Goal: Information Seeking & Learning: Learn about a topic

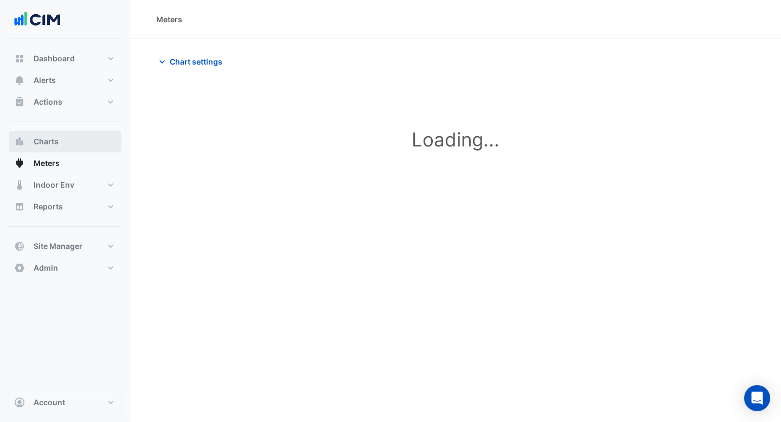
click at [59, 141] on button "Charts" at bounding box center [65, 142] width 113 height 22
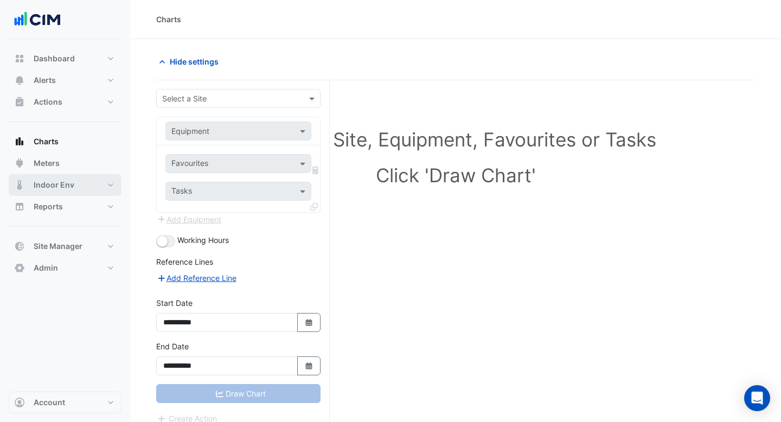
click at [76, 191] on button "Indoor Env" at bounding box center [65, 185] width 113 height 22
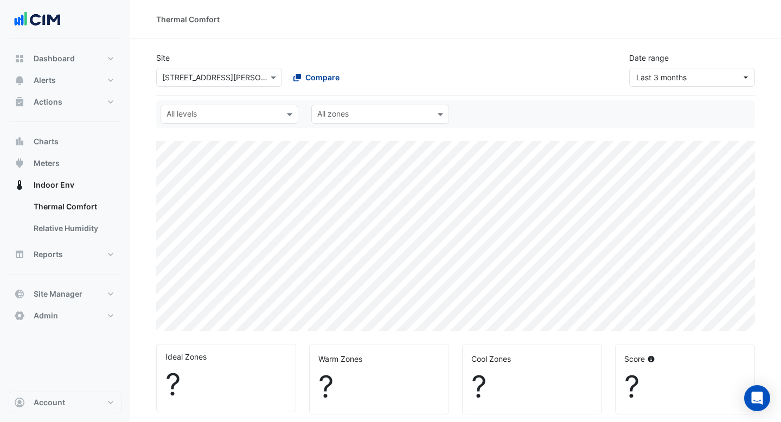
select select "***"
click at [276, 76] on span at bounding box center [275, 77] width 14 height 11
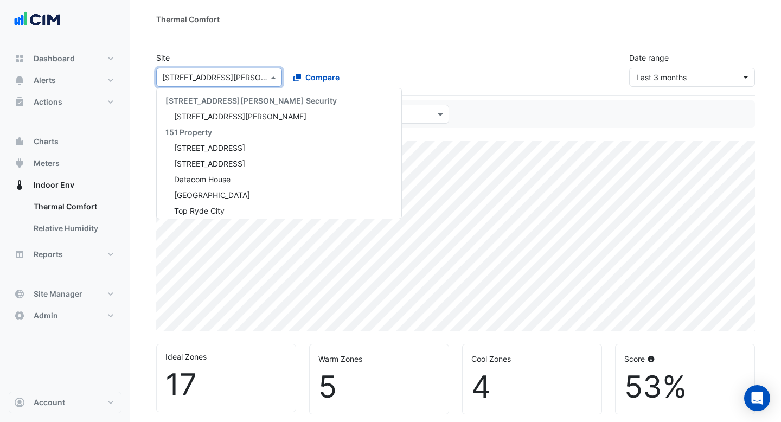
scroll to position [10992, 0]
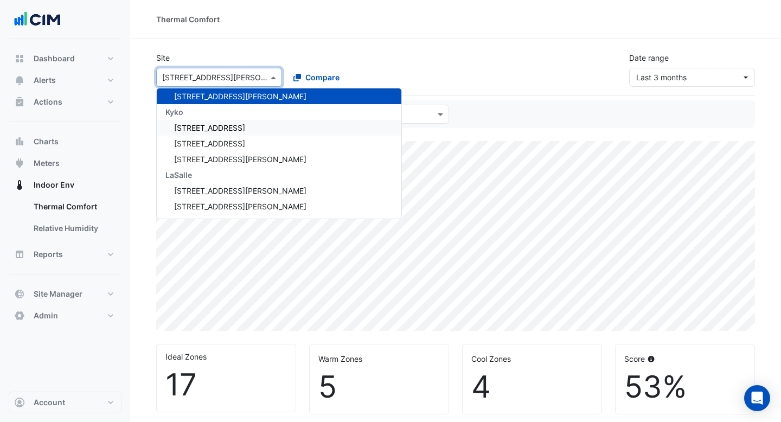
click at [254, 125] on div "[STREET_ADDRESS]" at bounding box center [279, 128] width 244 height 16
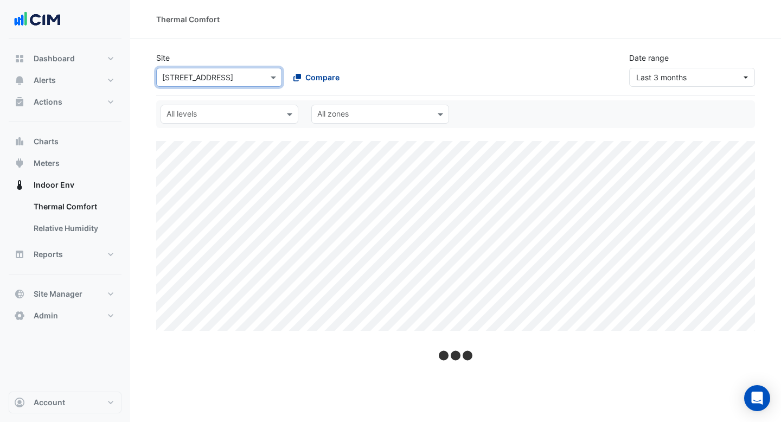
click at [318, 75] on span "Compare" at bounding box center [322, 77] width 34 height 11
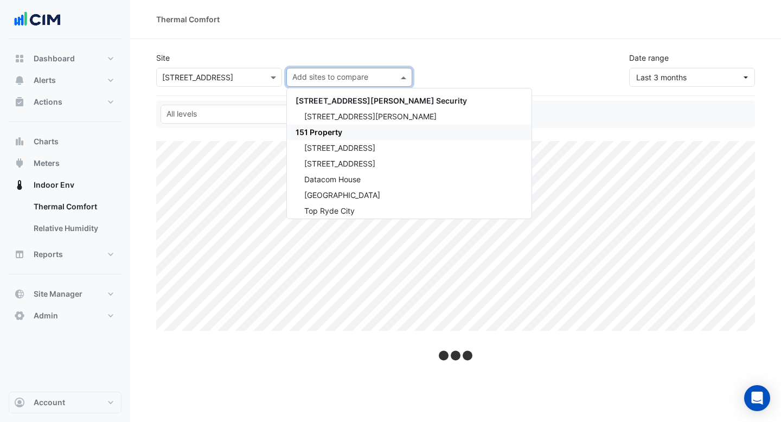
scroll to position [5, 0]
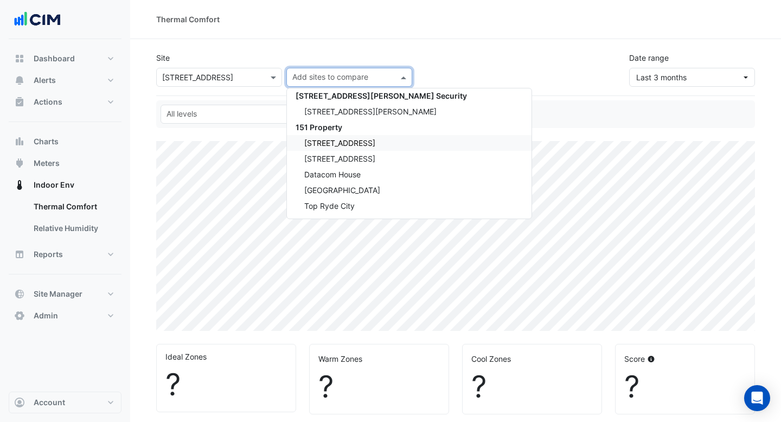
click at [336, 136] on div "[STREET_ADDRESS]" at bounding box center [409, 143] width 244 height 16
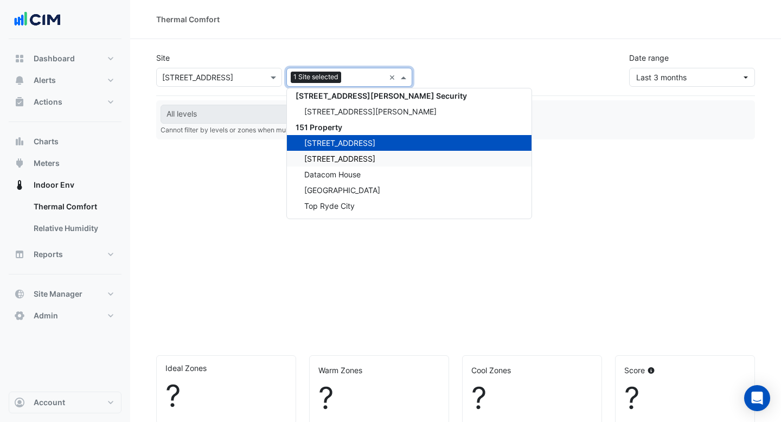
click at [338, 158] on span "[STREET_ADDRESS]" at bounding box center [339, 158] width 71 height 9
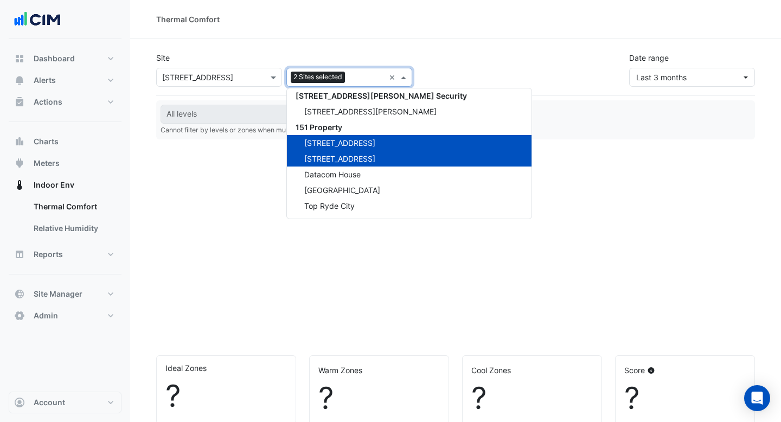
select select "***"
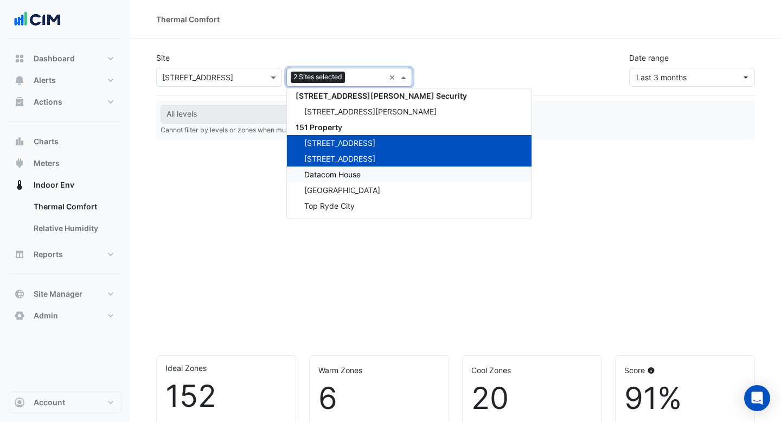
click at [338, 171] on span "Datacom House" at bounding box center [332, 174] width 56 height 9
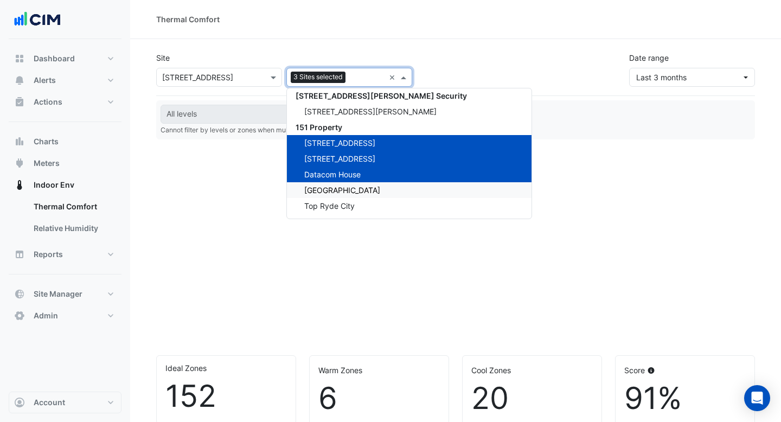
click at [338, 186] on span "[GEOGRAPHIC_DATA]" at bounding box center [342, 189] width 76 height 9
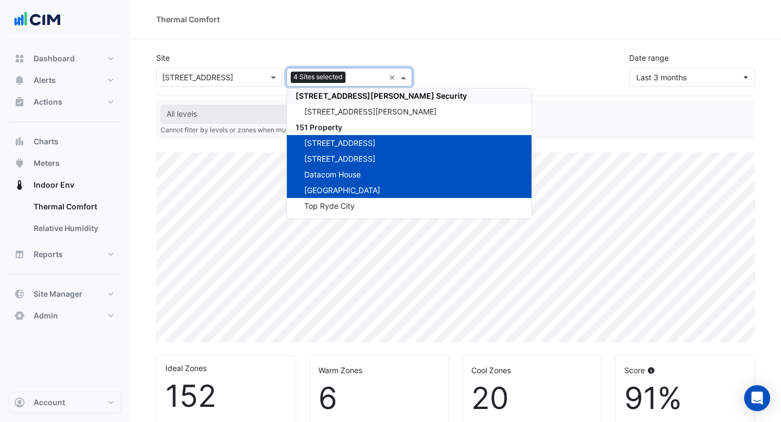
click at [466, 29] on div "Thermal Comfort" at bounding box center [455, 19] width 650 height 39
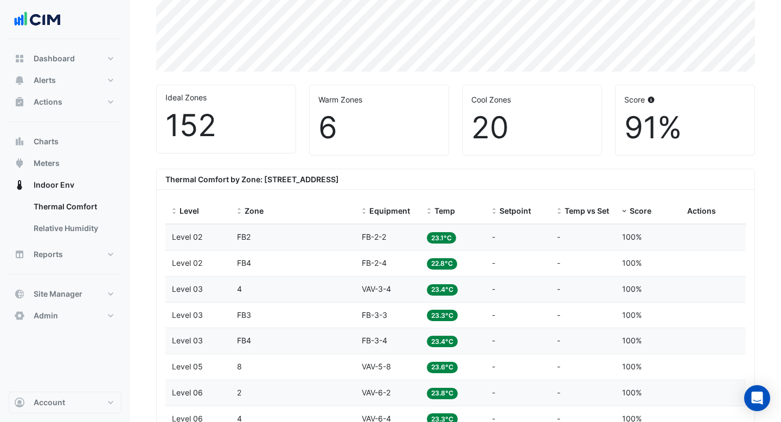
scroll to position [340, 0]
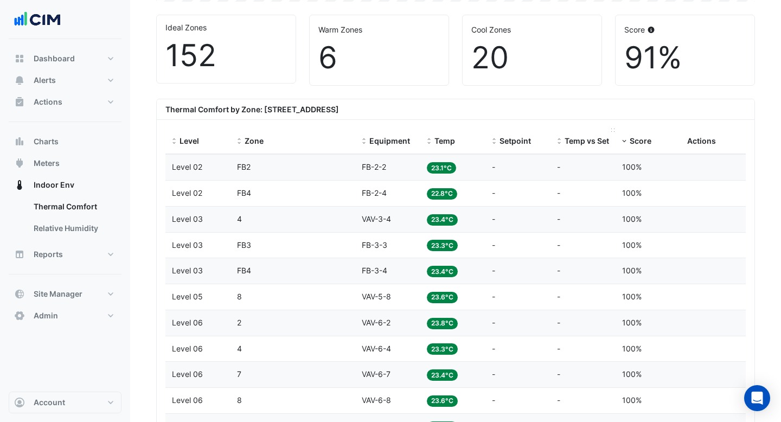
click at [583, 139] on span "Temp vs Setpoint" at bounding box center [596, 140] width 64 height 9
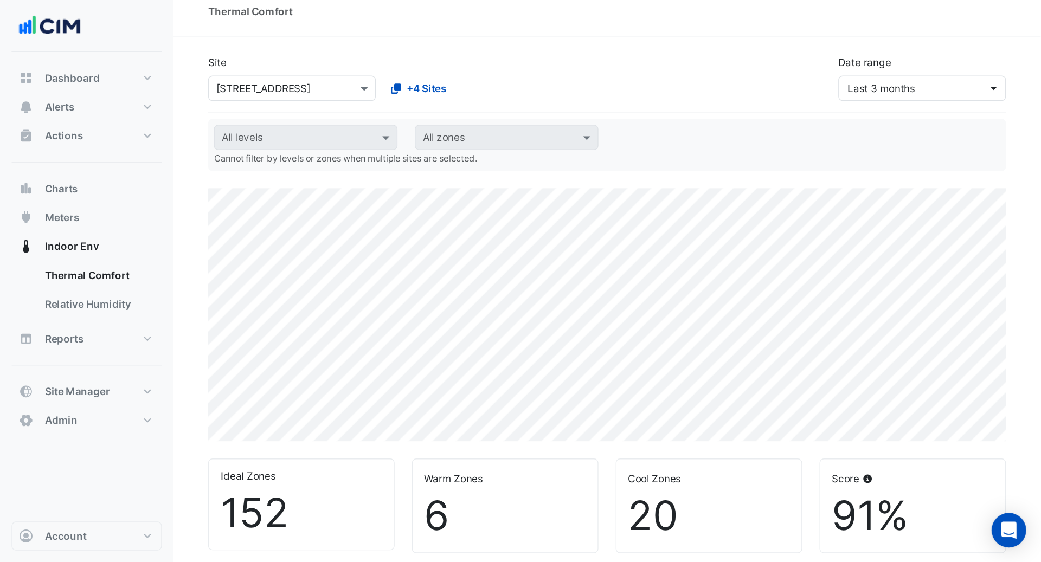
scroll to position [13, 0]
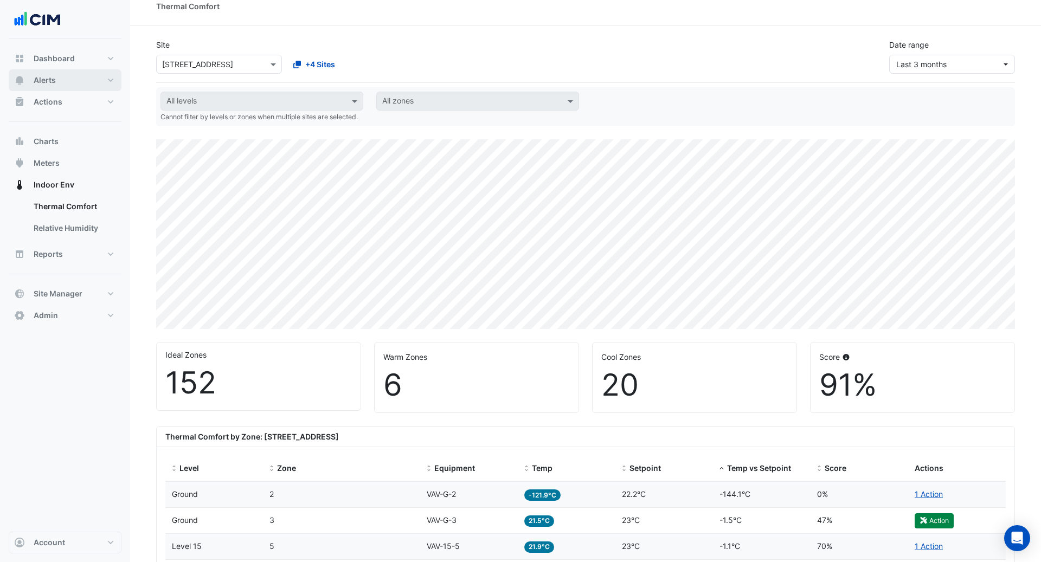
click at [62, 86] on button "Alerts" at bounding box center [65, 80] width 113 height 22
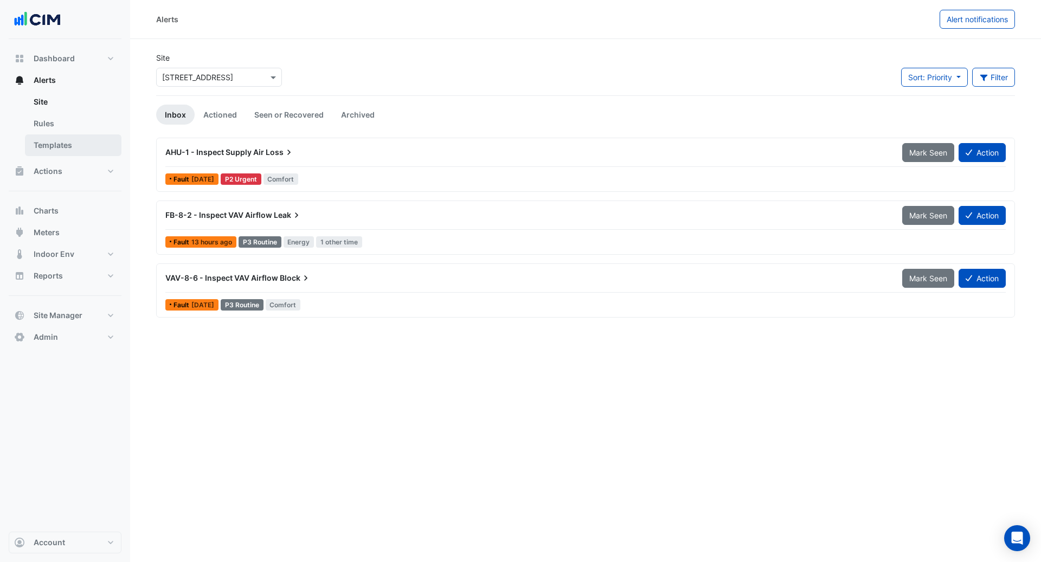
click at [72, 152] on link "Templates" at bounding box center [73, 145] width 96 height 22
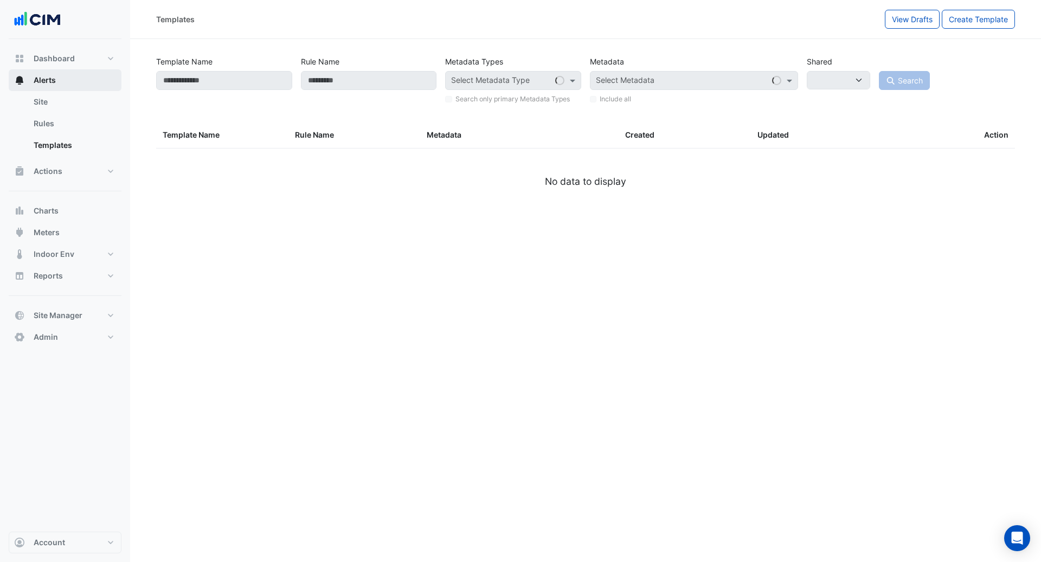
click at [55, 76] on span "Alerts" at bounding box center [45, 80] width 22 height 11
select select
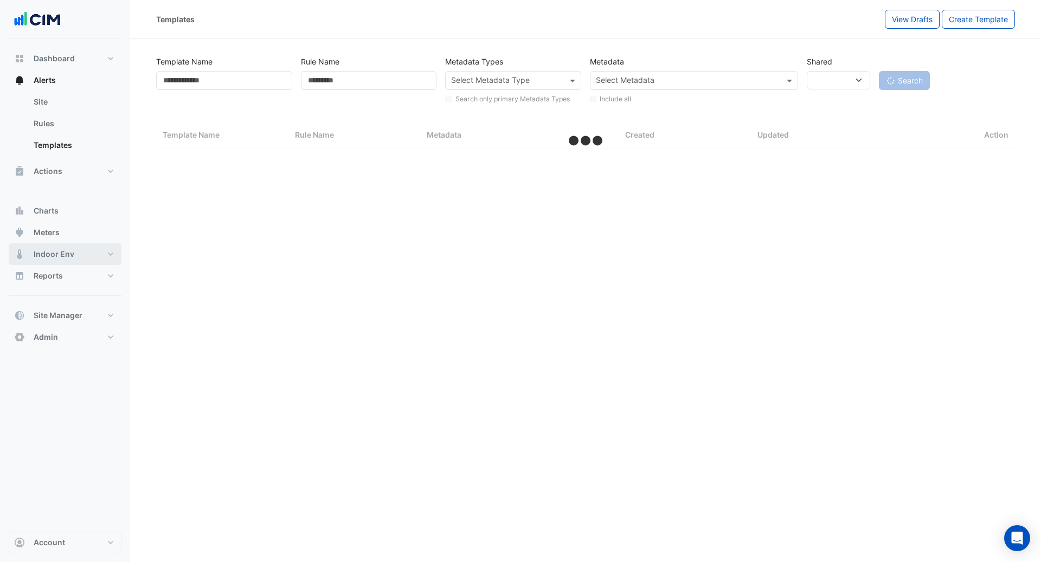
select select "***"
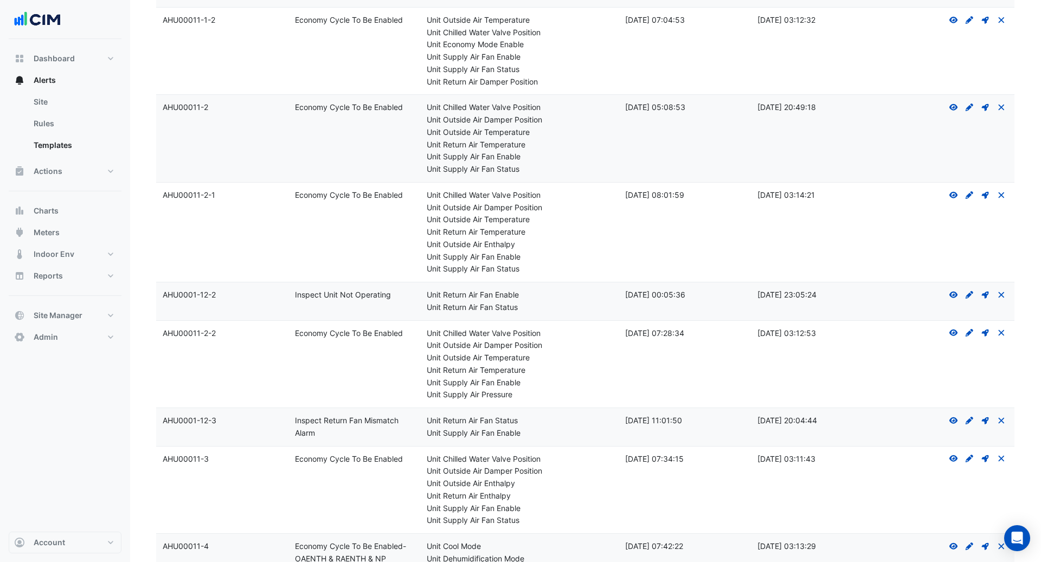
scroll to position [3607, 0]
